Goal: Task Accomplishment & Management: Manage account settings

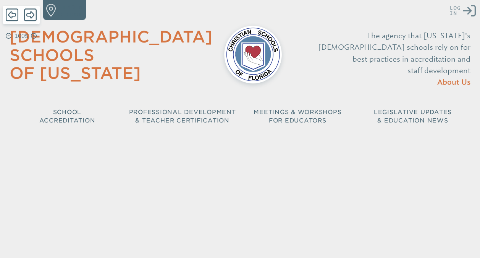
click at [469, 10] on icon at bounding box center [469, 10] width 13 height 11
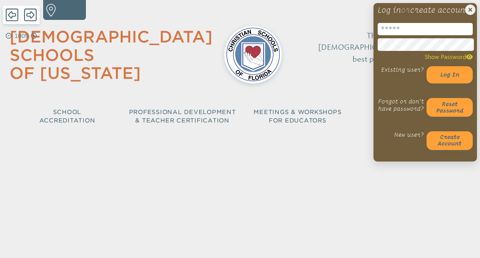
click at [424, 35] on input "email" at bounding box center [425, 29] width 95 height 12
type input "**********"
click at [437, 83] on button "Log in" at bounding box center [450, 74] width 46 height 17
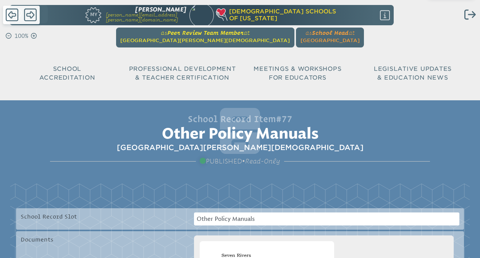
click at [231, 39] on span "[GEOGRAPHIC_DATA][PERSON_NAME][DEMOGRAPHIC_DATA]" at bounding box center [205, 40] width 170 height 6
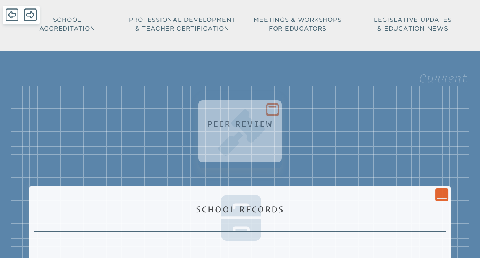
scroll to position [54, 0]
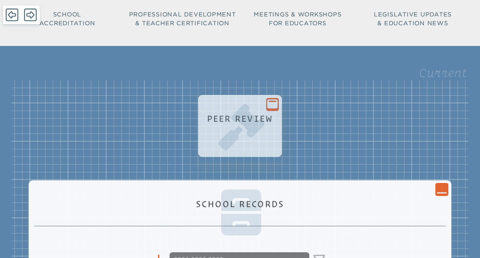
click at [250, 137] on div "Peer Review" at bounding box center [240, 132] width 72 height 46
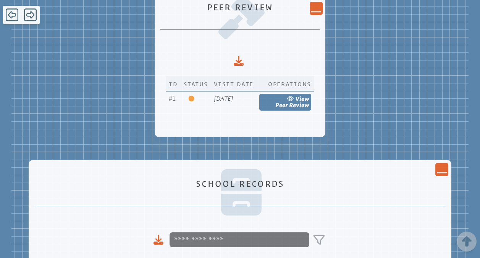
scroll to position [169, 0]
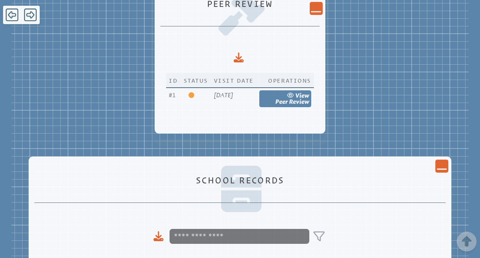
click at [442, 167] on icon "Close Console" at bounding box center [442, 165] width 10 height 10
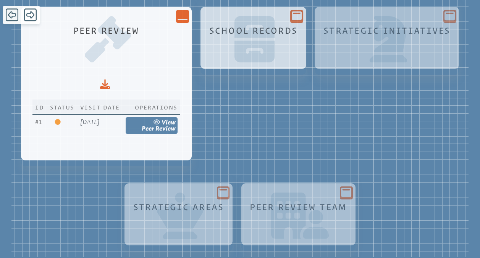
scroll to position [143, 0]
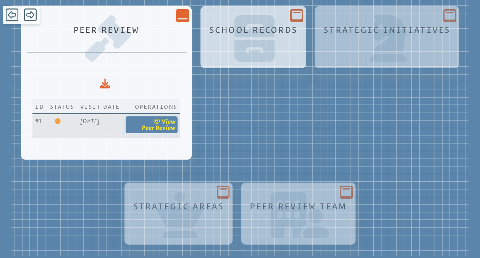
click at [176, 131] on span "Peer Review" at bounding box center [159, 127] width 34 height 7
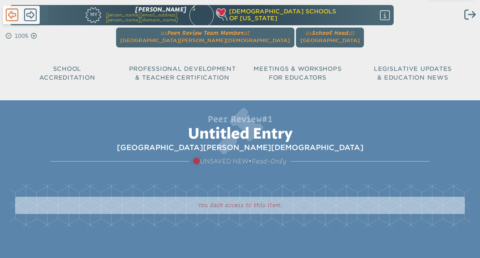
click at [12, 20] on icon at bounding box center [12, 15] width 13 height 15
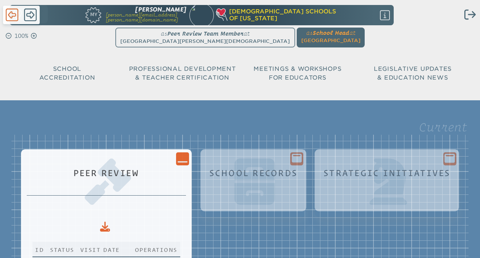
scroll to position [143, 0]
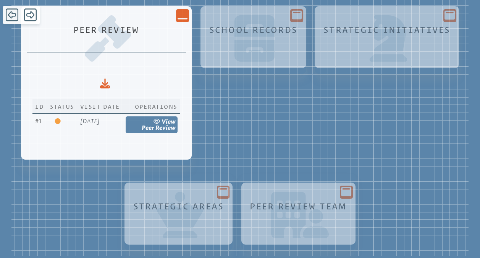
click at [188, 16] on icon "Close Console" at bounding box center [183, 15] width 10 height 10
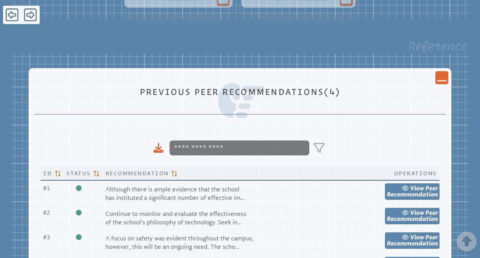
scroll to position [286, 0]
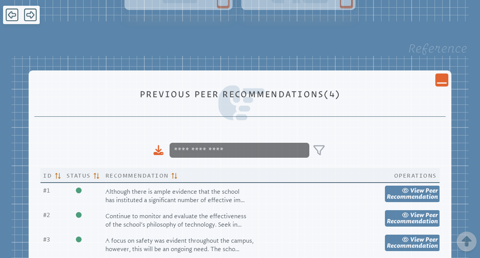
click at [445, 83] on icon "Close Console" at bounding box center [442, 79] width 10 height 10
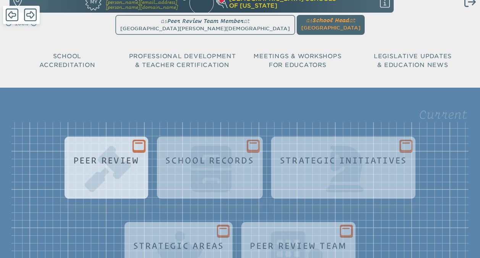
scroll to position [10, 0]
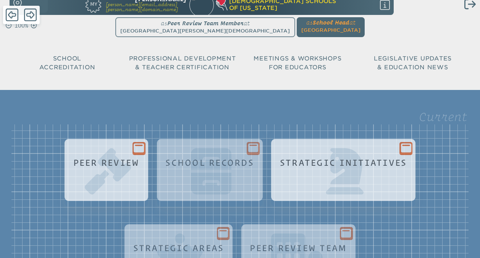
click at [403, 149] on icon at bounding box center [406, 147] width 10 height 9
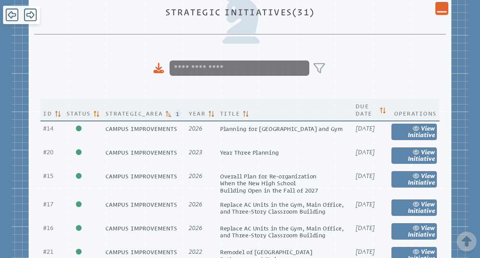
scroll to position [0, 0]
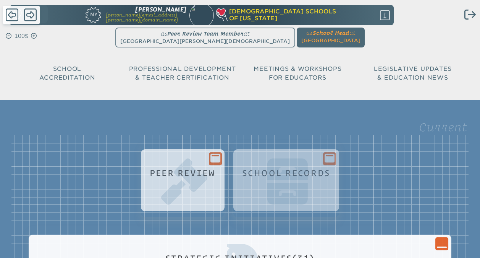
click at [442, 245] on icon "Close Console" at bounding box center [442, 243] width 10 height 10
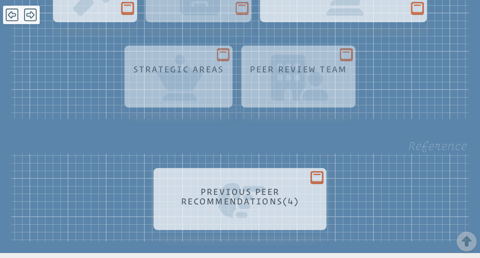
scroll to position [188, 0]
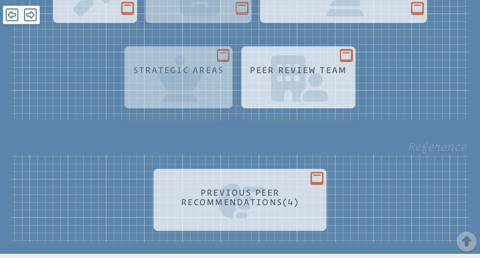
click at [351, 59] on icon at bounding box center [346, 54] width 10 height 9
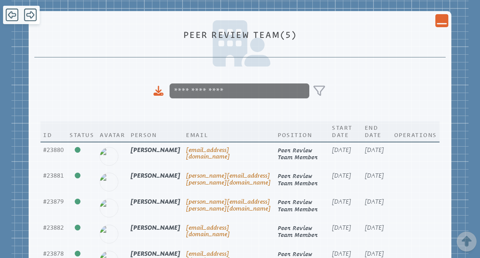
scroll to position [307, 0]
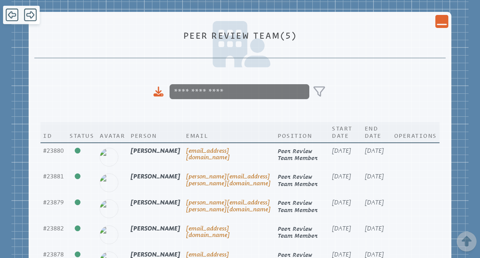
click at [445, 25] on icon at bounding box center [442, 24] width 10 height 1
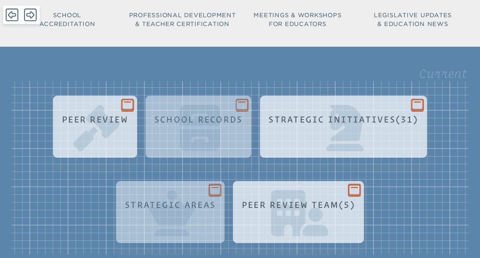
scroll to position [53, 0]
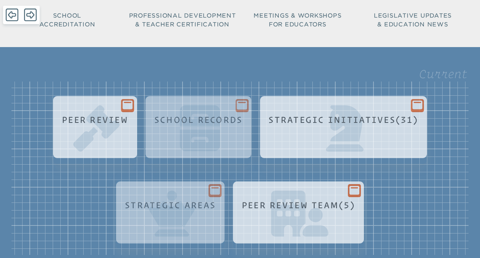
click at [124, 107] on icon at bounding box center [128, 105] width 10 height 9
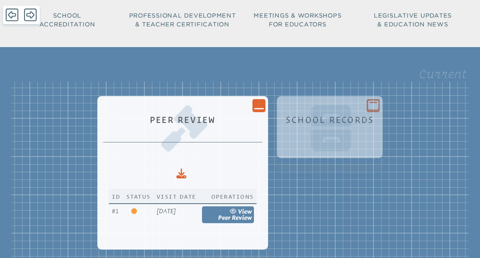
click at [264, 109] on icon "Close Console" at bounding box center [259, 105] width 10 height 10
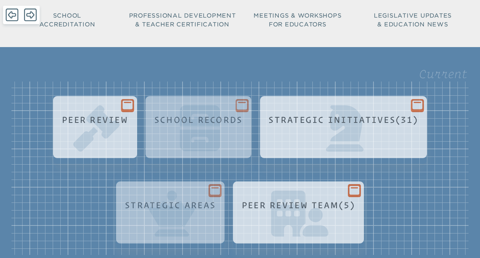
click at [127, 109] on icon at bounding box center [128, 105] width 10 height 9
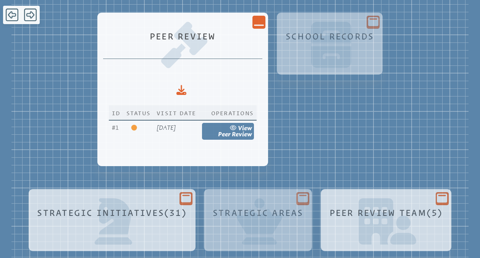
scroll to position [141, 0]
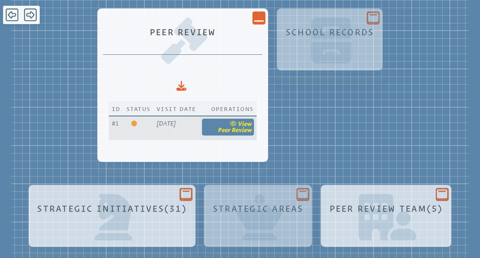
click at [242, 130] on span "Peer Review" at bounding box center [235, 130] width 34 height 7
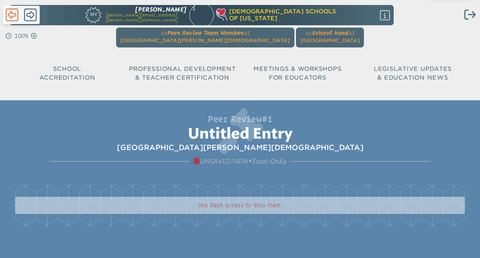
click at [14, 17] on icon at bounding box center [12, 15] width 13 height 15
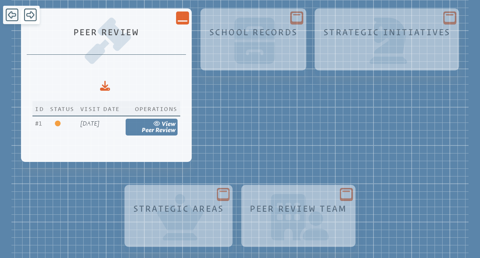
click at [188, 22] on icon at bounding box center [183, 21] width 10 height 1
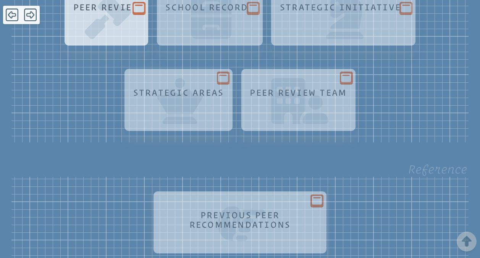
scroll to position [0, 0]
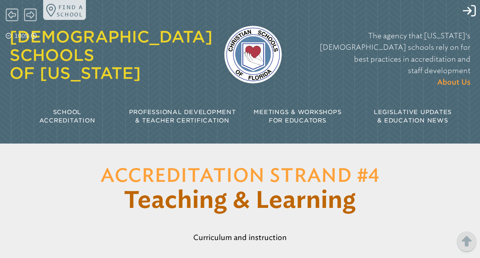
scroll to position [370, 0]
